Goal: Transaction & Acquisition: Purchase product/service

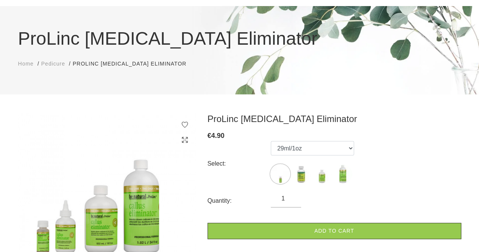
scroll to position [48, 0]
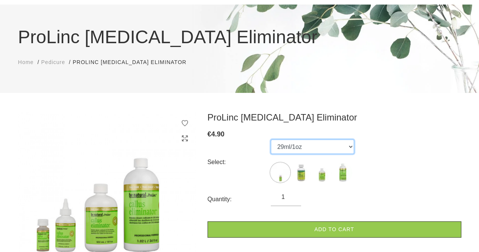
click at [352, 147] on select "29ml/1oz 118ml/4oz 532ml/18oz 1020ml/34oz" at bounding box center [312, 146] width 83 height 14
click at [271, 139] on select "29ml/1oz 118ml/4oz 532ml/18oz 1020ml/34oz" at bounding box center [312, 146] width 83 height 14
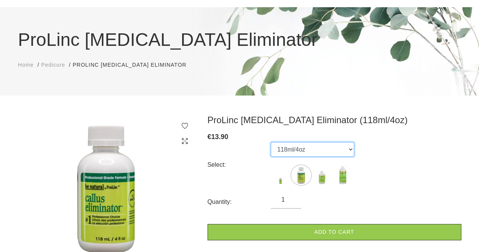
scroll to position [0, 0]
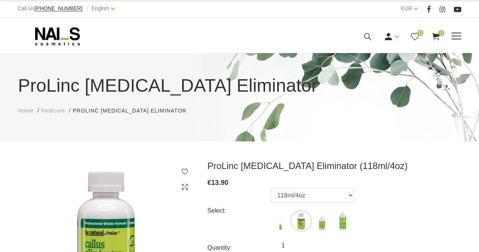
click at [48, 36] on use at bounding box center [57, 36] width 45 height 18
click at [327, 225] on img at bounding box center [322, 220] width 19 height 19
select select "628"
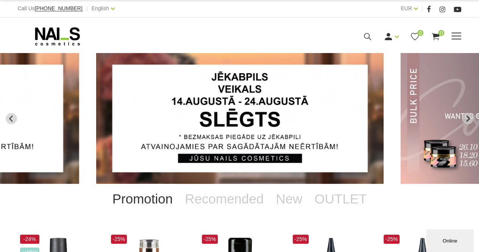
click at [63, 35] on icon at bounding box center [58, 36] width 80 height 19
